Goal: Find contact information: Find contact information

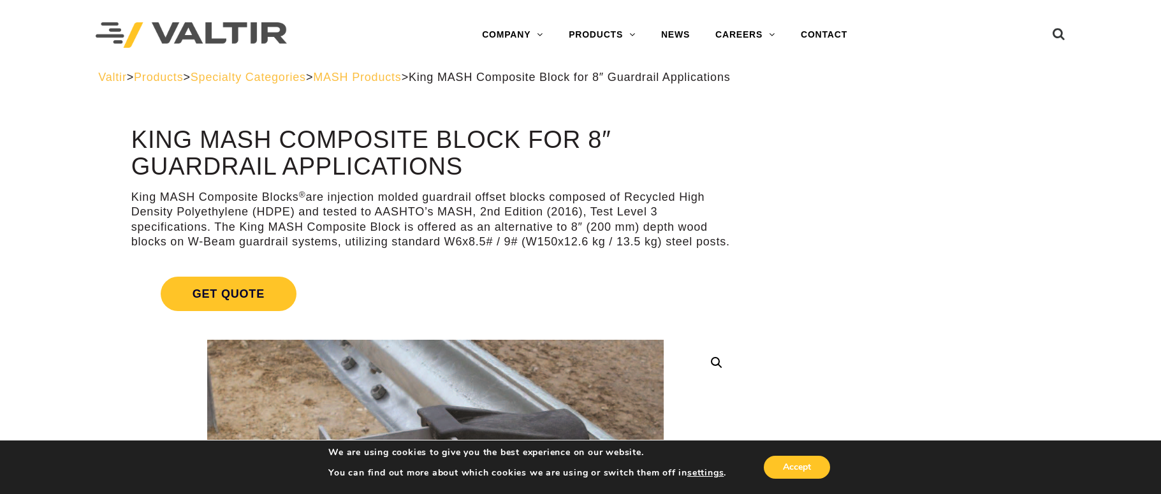
click at [577, 301] on link "Get Quote" at bounding box center [435, 293] width 608 height 65
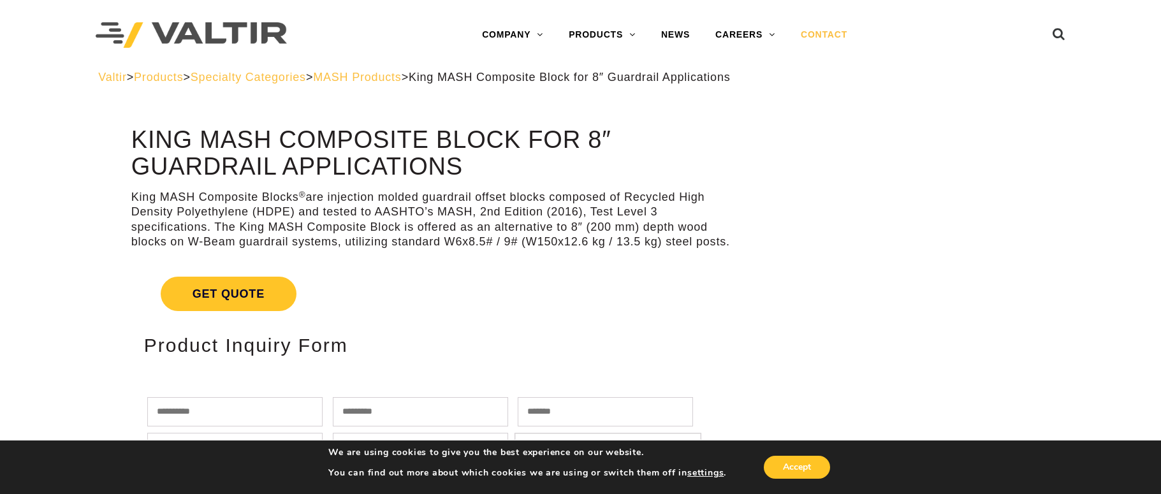
click at [838, 36] on link "CONTACT" at bounding box center [824, 34] width 72 height 25
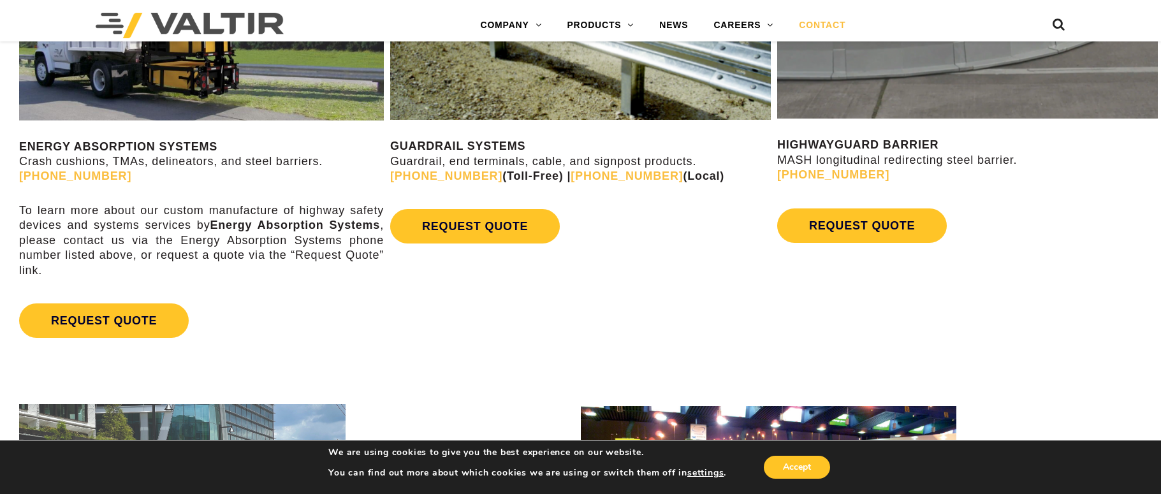
scroll to position [829, 0]
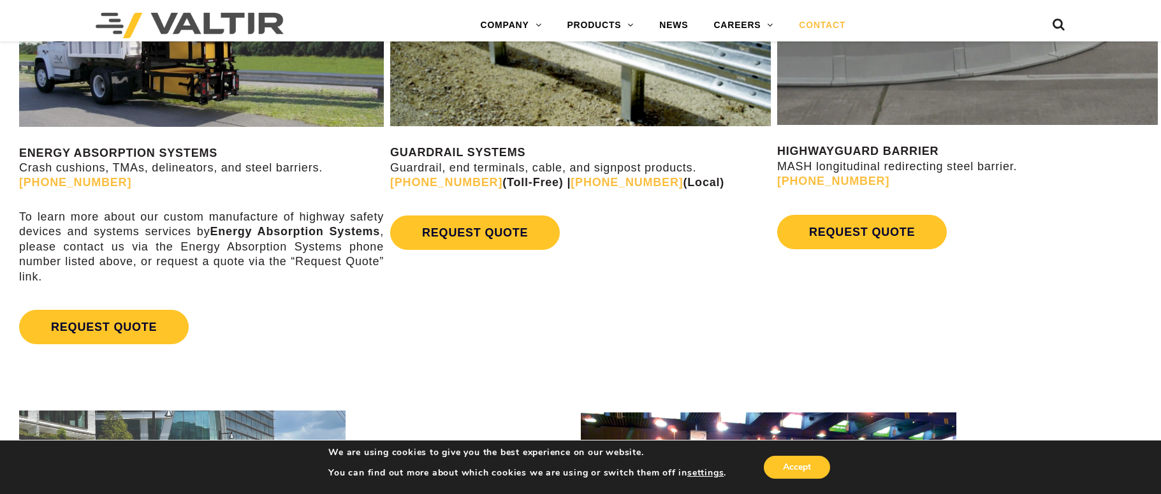
drag, startPoint x: 391, startPoint y: 168, endPoint x: 686, endPoint y: 180, distance: 295.3
click at [686, 180] on p "GUARDRAIL SYSTEMS Guardrail, end terminals, cable, and signpost products. [PHON…" at bounding box center [580, 167] width 381 height 45
copy p "Guardrail, end terminals, cable, and signpost products. [PHONE_NUMBER] (Toll-Fr…"
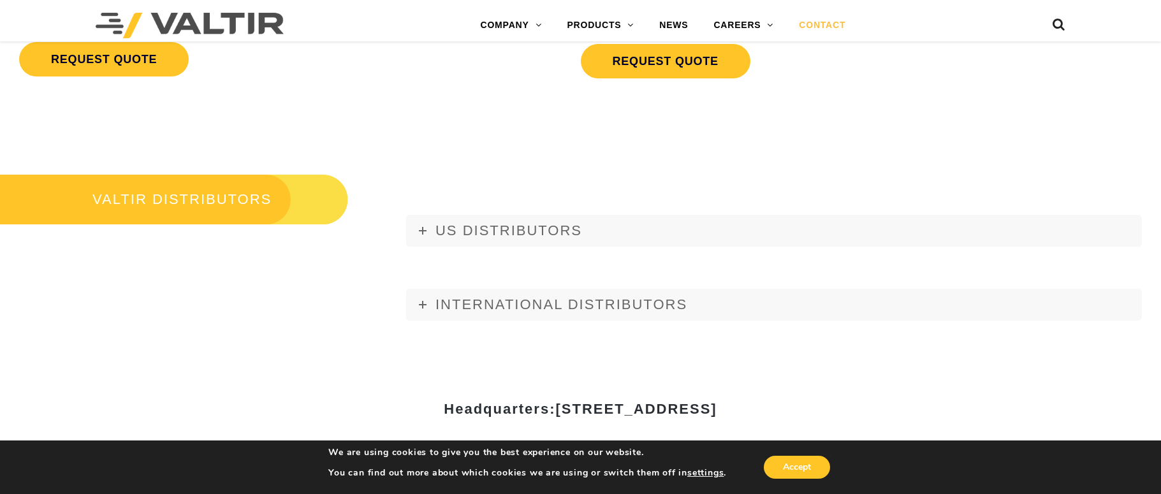
scroll to position [1402, 0]
